Goal: Information Seeking & Learning: Find specific fact

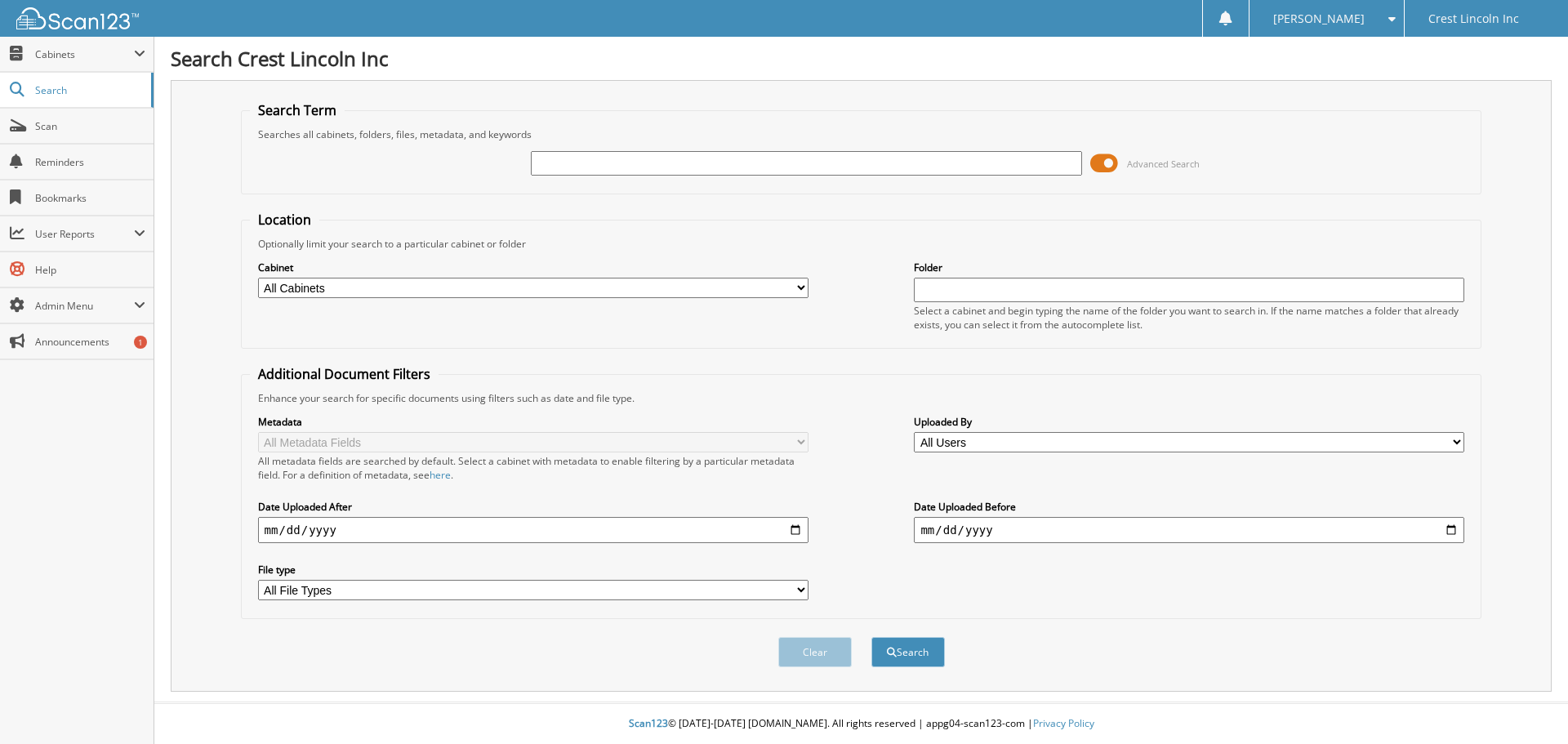
click at [1112, 160] on span at bounding box center [1103, 162] width 28 height 24
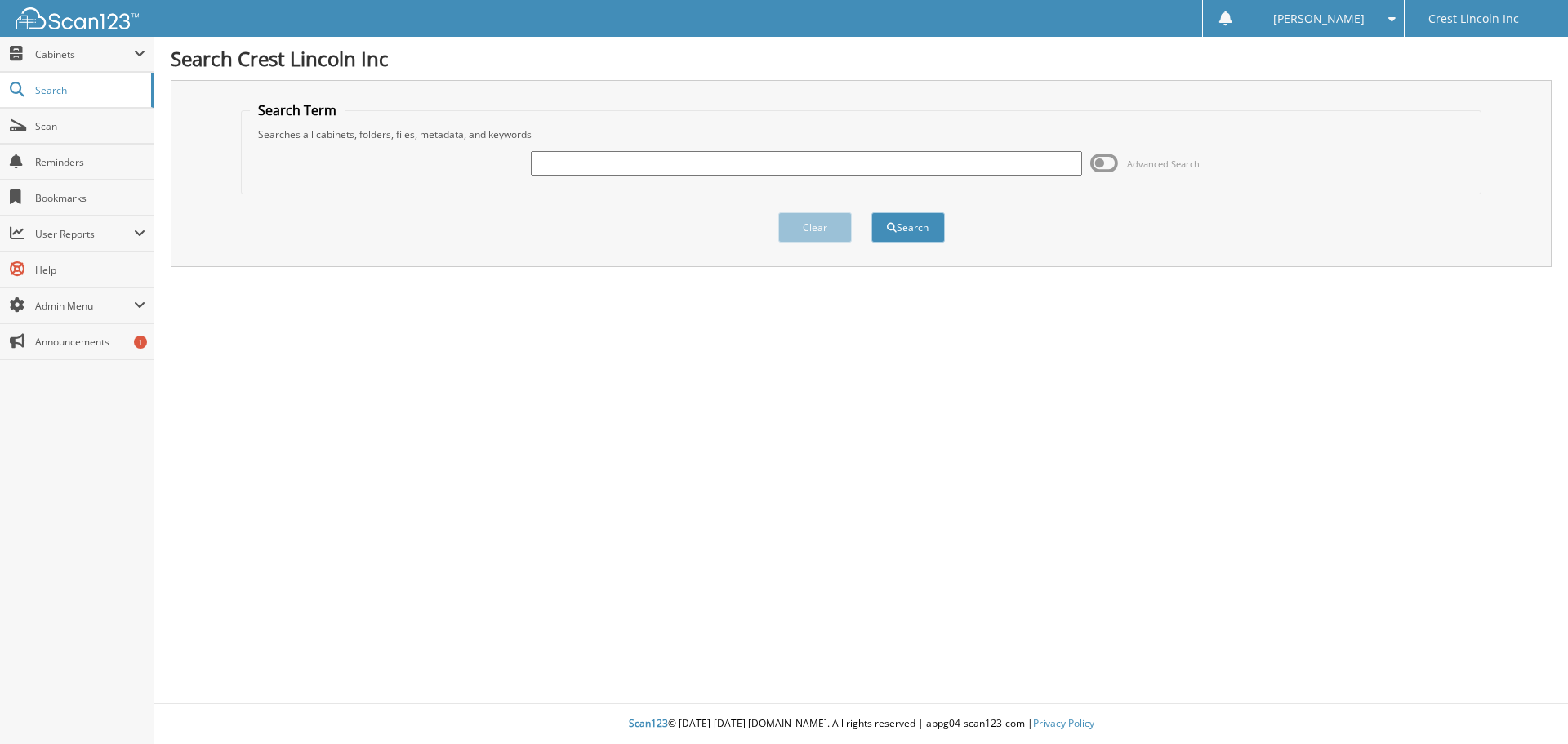
click at [721, 157] on input "text" at bounding box center [805, 162] width 550 height 24
type input "LCTP942L"
click at [910, 231] on button "Search" at bounding box center [908, 227] width 73 height 30
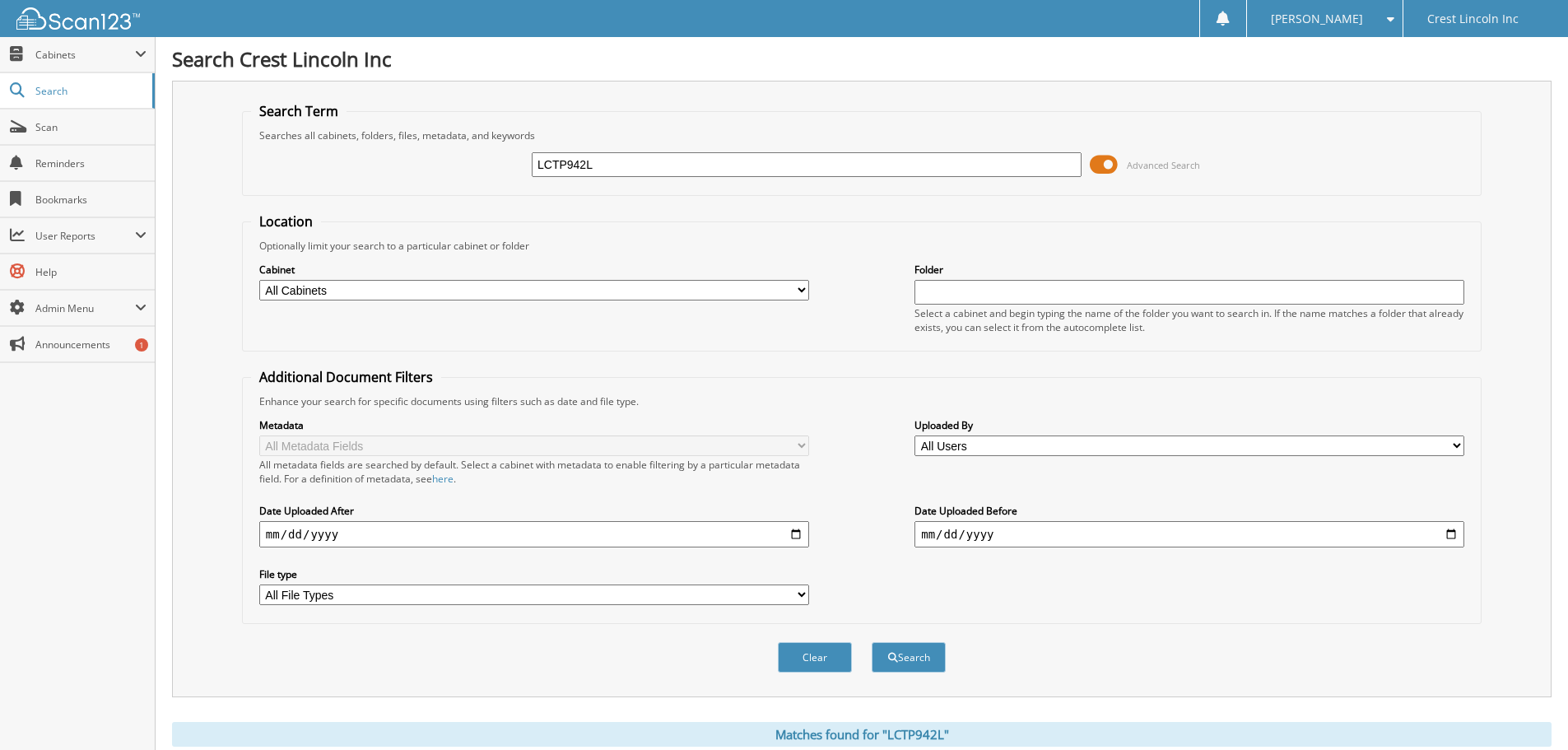
click at [1108, 165] on span at bounding box center [1103, 164] width 28 height 24
